Goal: Book appointment/travel/reservation

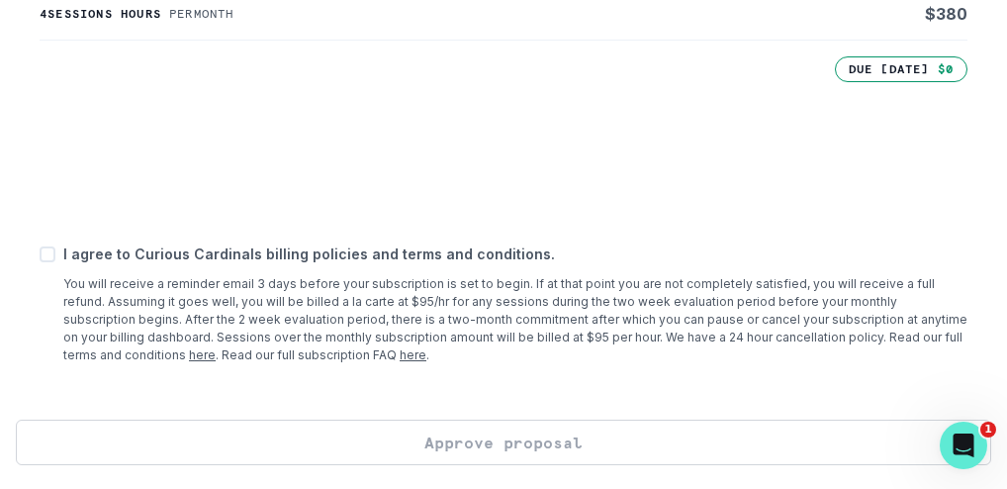
scroll to position [1055, 0]
click at [55, 262] on span at bounding box center [48, 254] width 16 height 16
click at [40, 255] on input "checkbox" at bounding box center [39, 254] width 1 height 1
checkbox input "true"
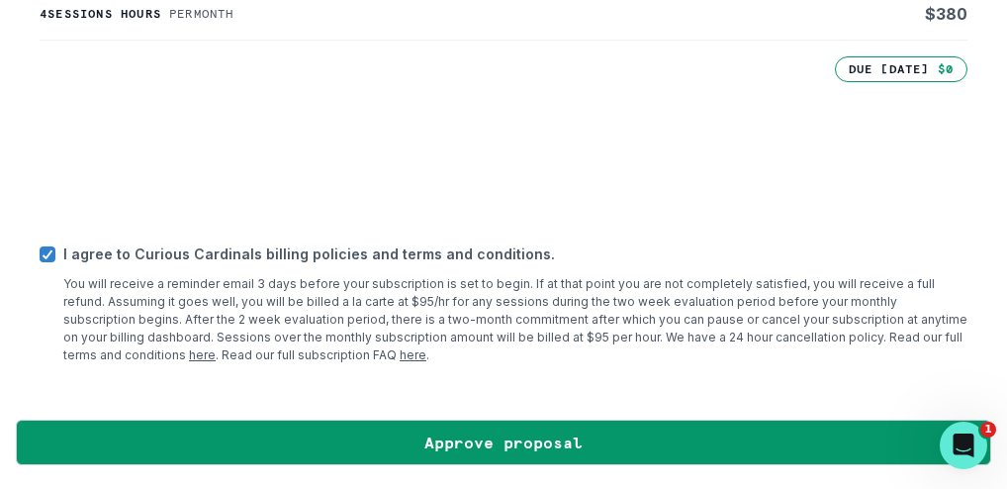
scroll to position [1238, 0]
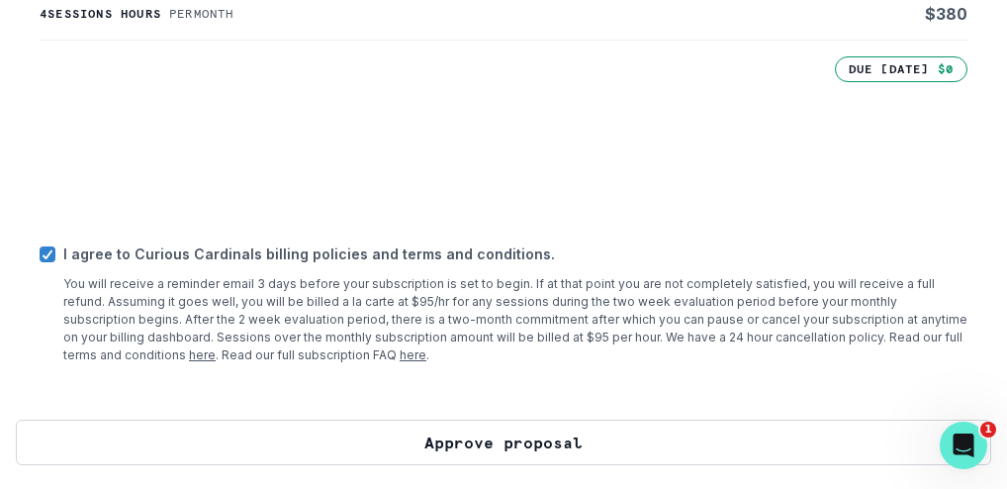
click at [343, 437] on button "Approve proposal" at bounding box center [503, 441] width 975 height 45
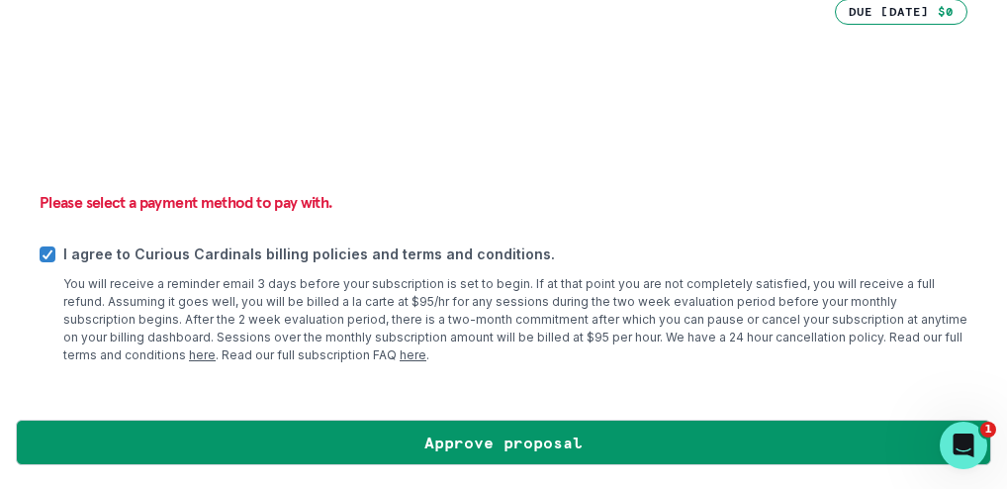
scroll to position [1296, 0]
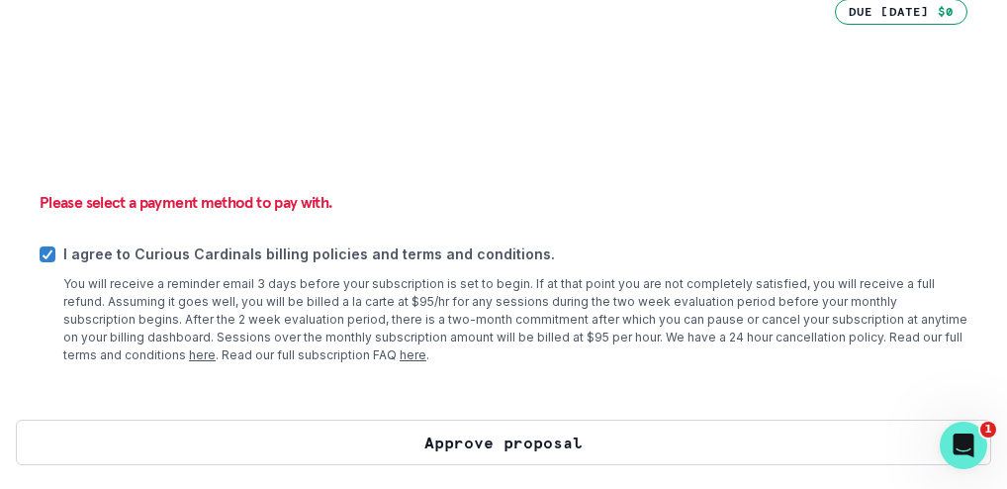
click at [452, 436] on button "Approve proposal" at bounding box center [503, 441] width 975 height 45
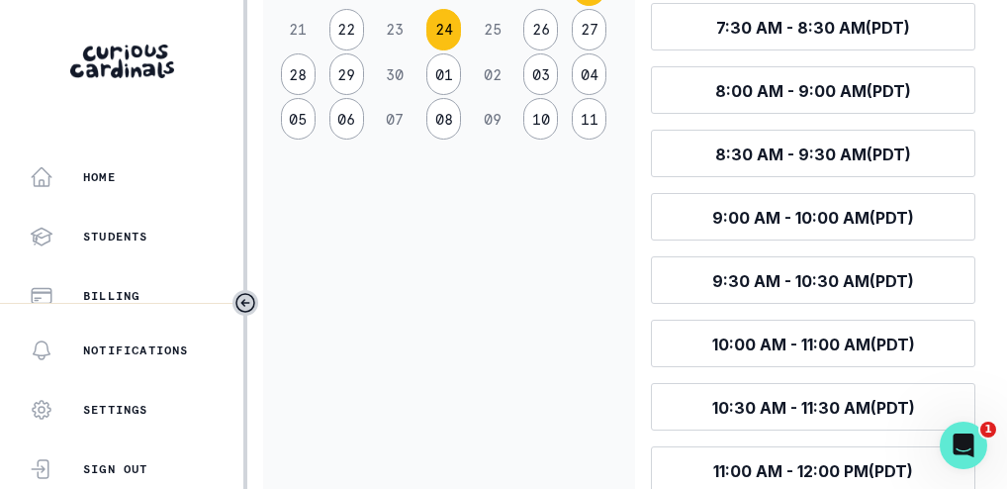
scroll to position [583, 0]
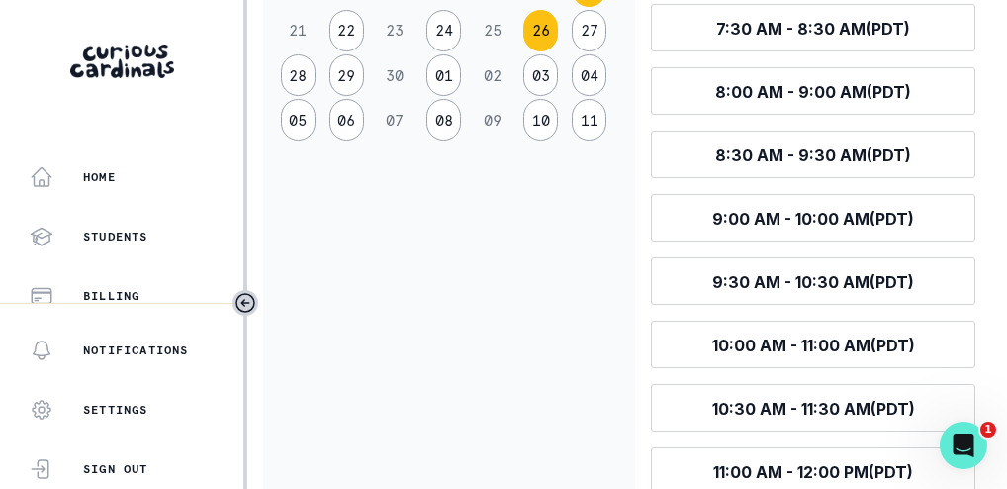
click at [523, 51] on button "26" at bounding box center [540, 31] width 35 height 42
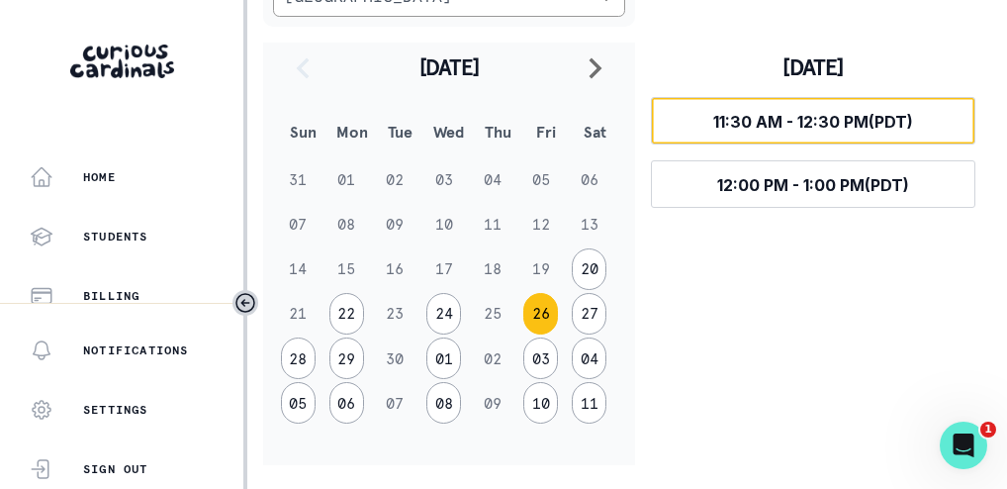
scroll to position [536, 0]
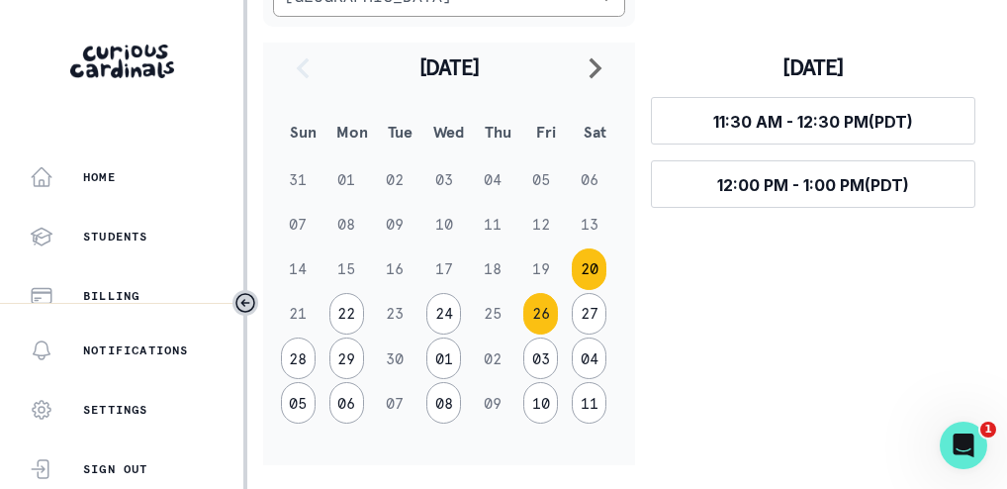
click at [572, 290] on button "20" at bounding box center [589, 269] width 35 height 42
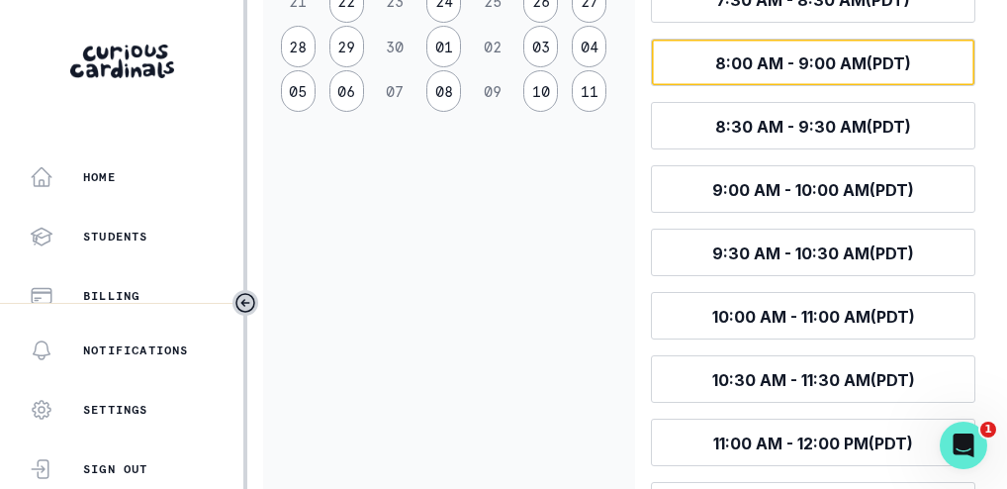
scroll to position [610, 0]
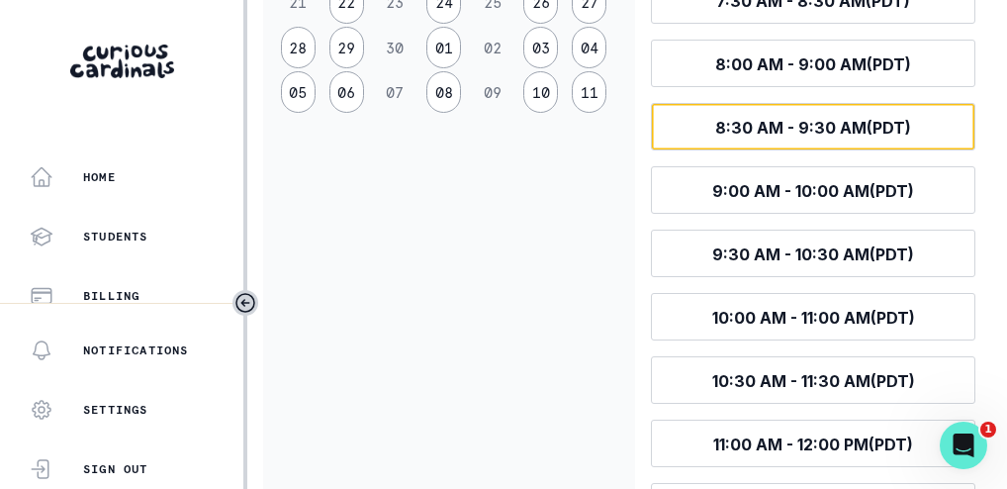
click at [651, 150] on button "Select time 8:30 AM - 9:30 AM (PDT)" at bounding box center [813, 126] width 324 height 47
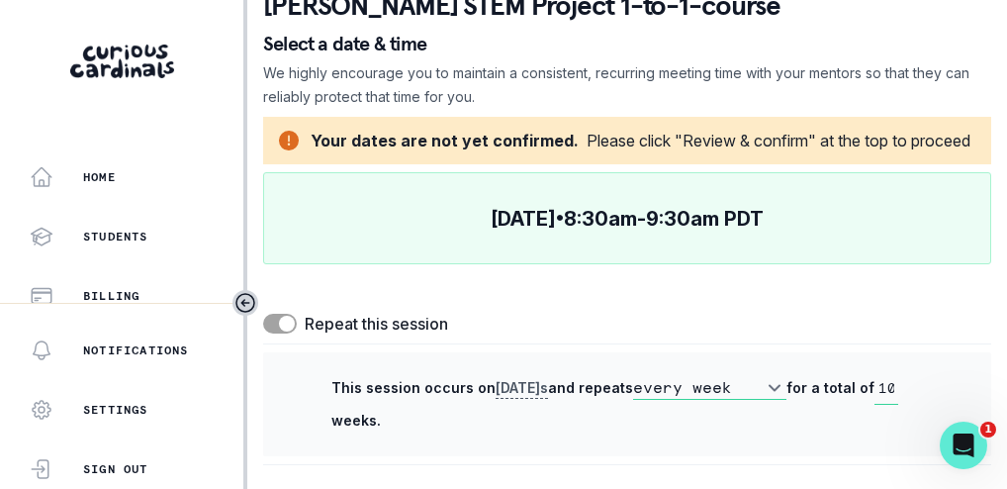
click at [263, 314] on span at bounding box center [280, 324] width 34 height 20
click at [262, 313] on input "checkbox" at bounding box center [262, 313] width 1 height 1
checkbox input "false"
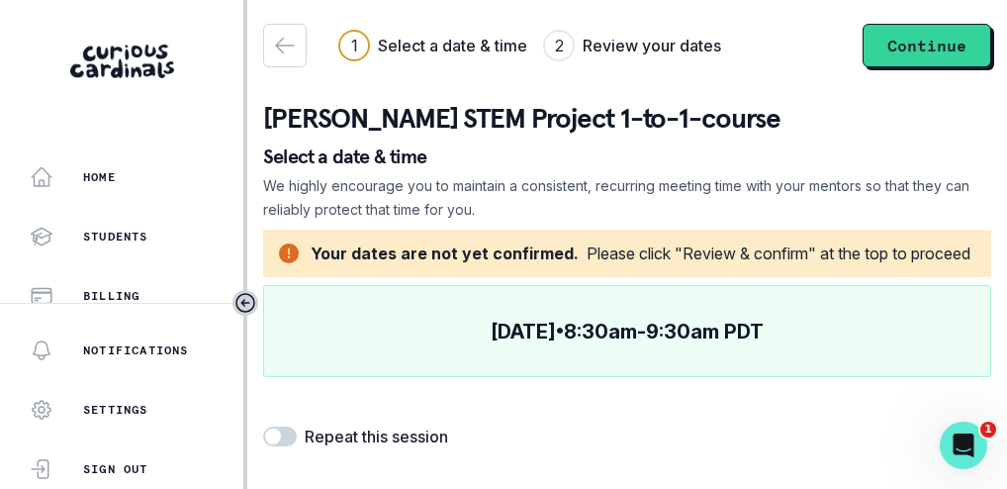
scroll to position [33, 0]
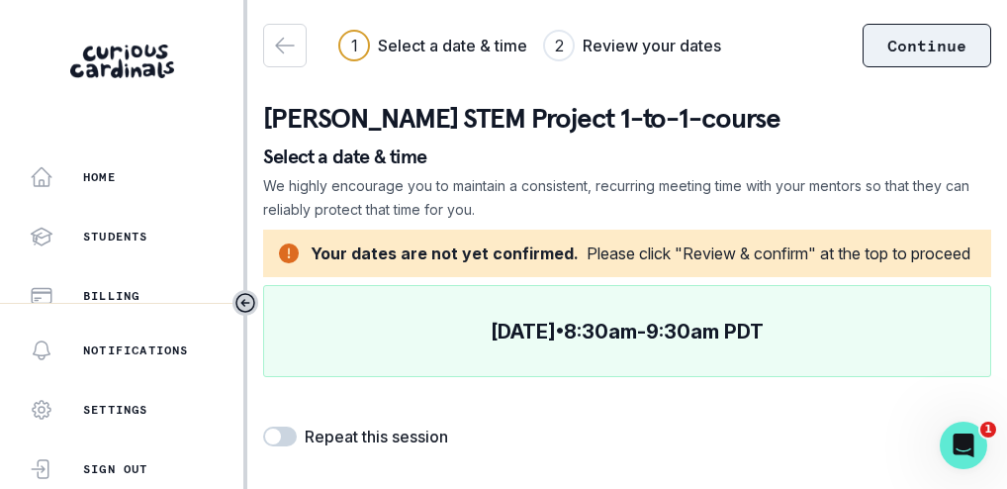
click at [863, 67] on button "Continue" at bounding box center [927, 46] width 129 height 44
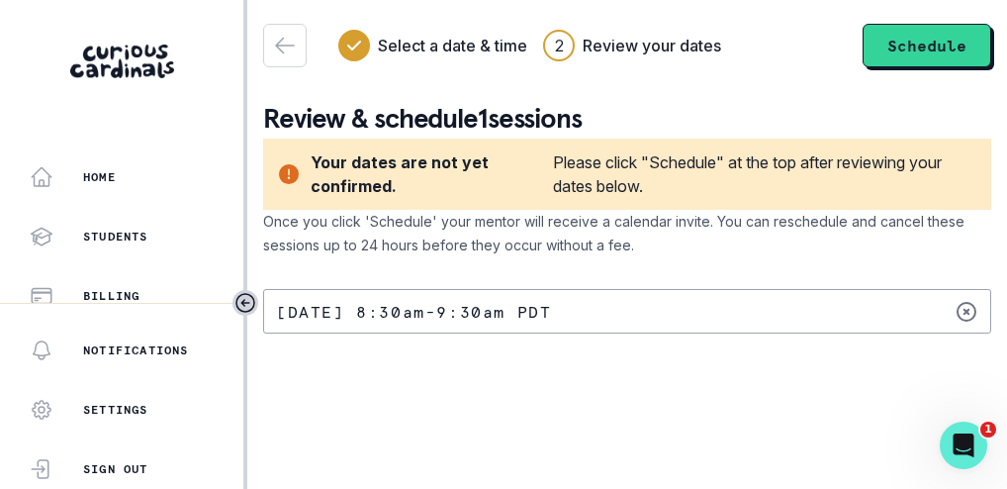
scroll to position [0, 0]
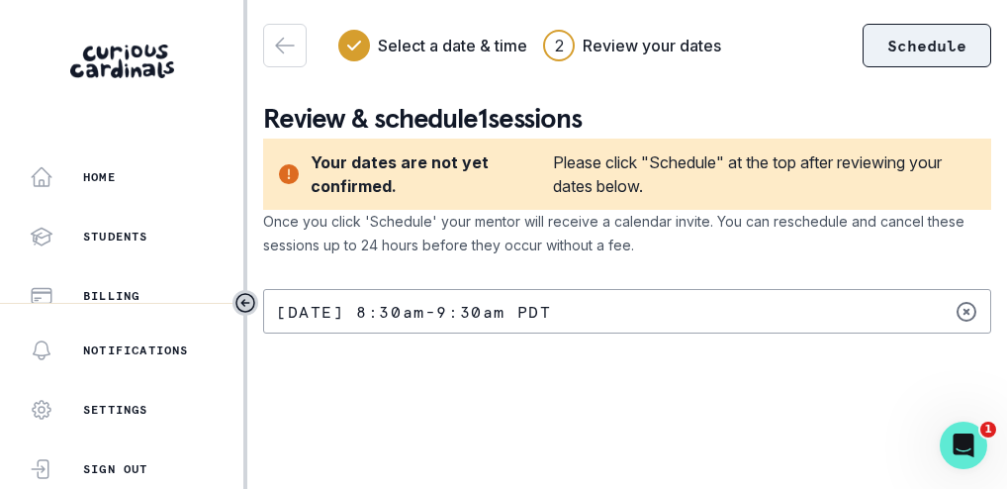
click at [863, 67] on button "Schedule" at bounding box center [927, 46] width 129 height 44
